Goal: Transaction & Acquisition: Purchase product/service

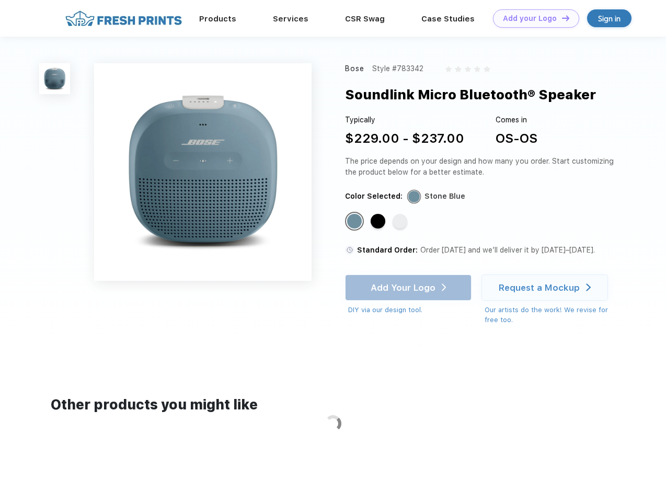
click at [532, 18] on link "Add your Logo Design Tool" at bounding box center [536, 18] width 86 height 18
click at [0, 0] on div "Design Tool" at bounding box center [0, 0] width 0 height 0
click at [561, 18] on link "Add your Logo Design Tool" at bounding box center [536, 18] width 86 height 18
click at [55, 78] on img at bounding box center [54, 78] width 31 height 31
click at [355, 222] on div "Standard Color" at bounding box center [354, 221] width 15 height 15
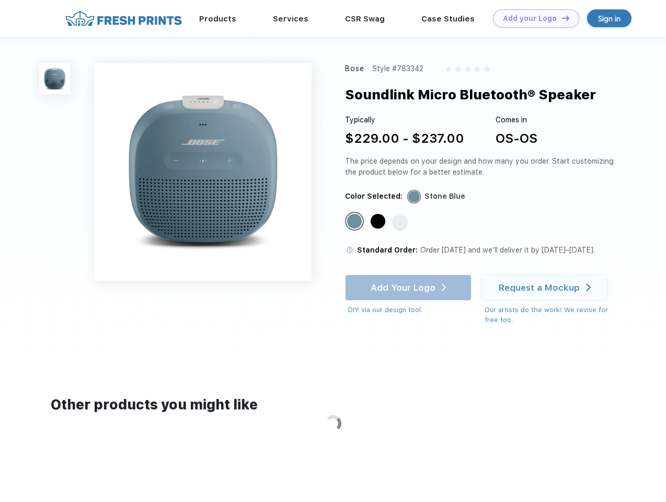
click at [379, 222] on div "Standard Color" at bounding box center [378, 221] width 15 height 15
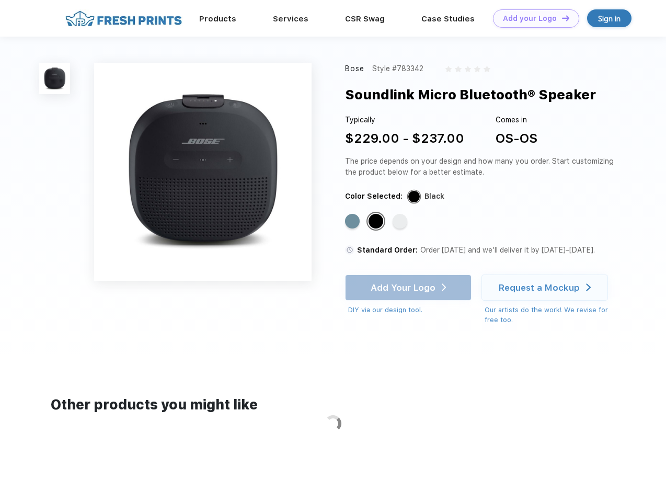
click at [401, 222] on div "Standard Color" at bounding box center [400, 221] width 15 height 15
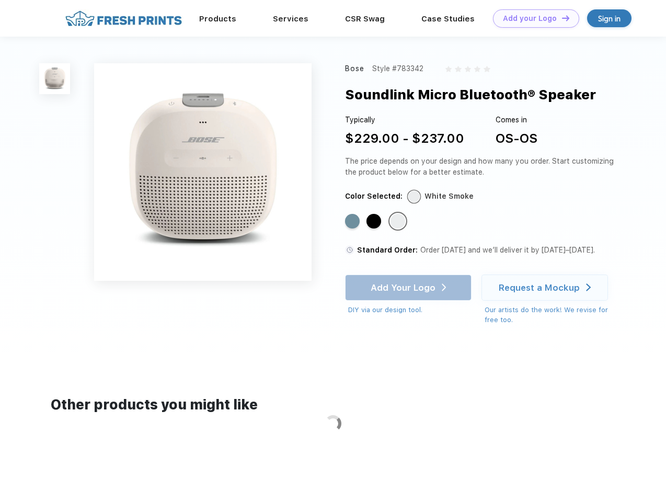
click at [409, 288] on div "Add Your Logo DIY via our design tool. Ah shoot! This product isn't up in our d…" at bounding box center [408, 294] width 127 height 41
click at [546, 288] on div "Request a Mockup" at bounding box center [539, 287] width 81 height 10
